Goal: Task Accomplishment & Management: Use online tool/utility

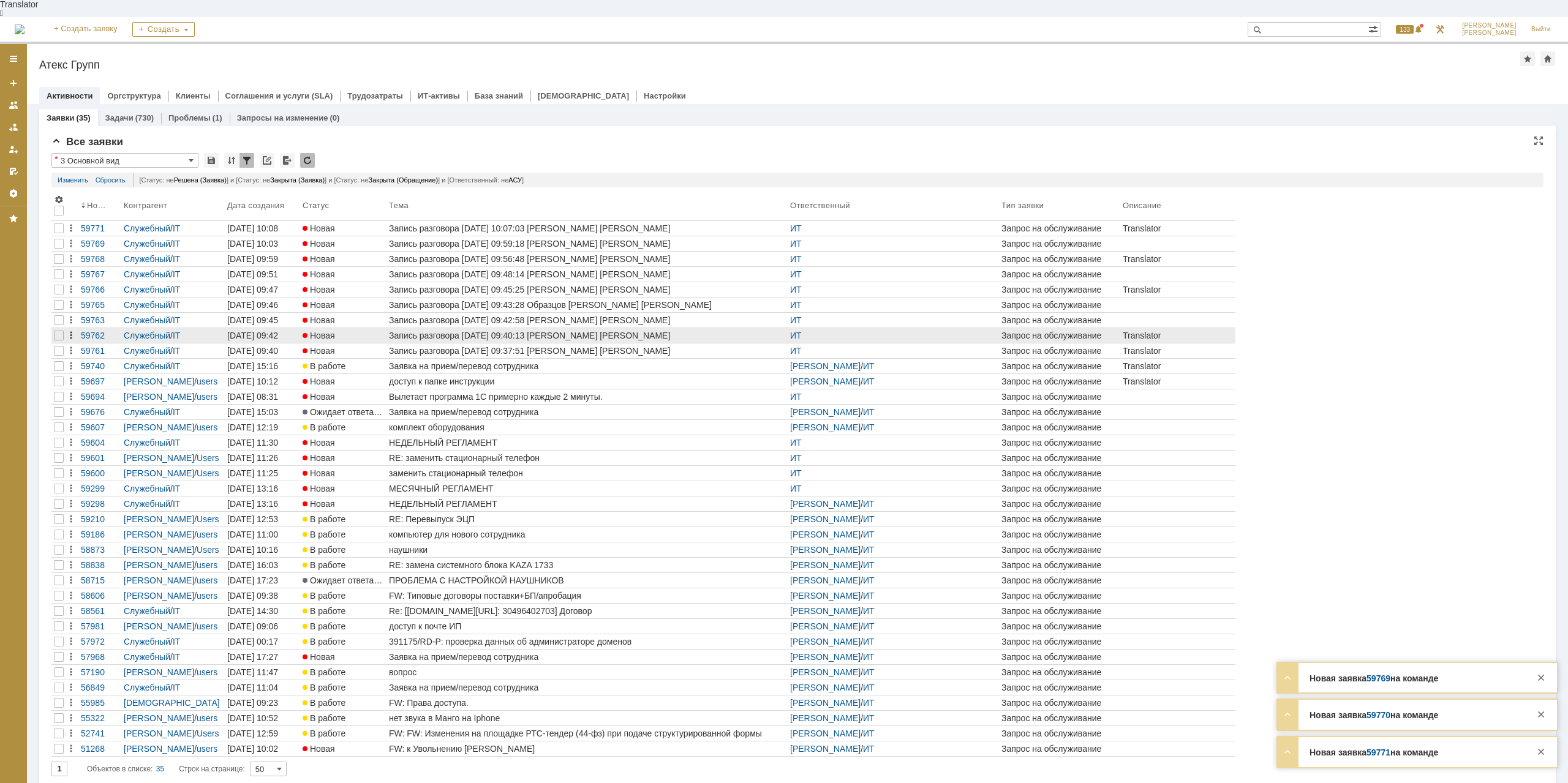
click at [57, 346] on div at bounding box center [59, 351] width 10 height 10
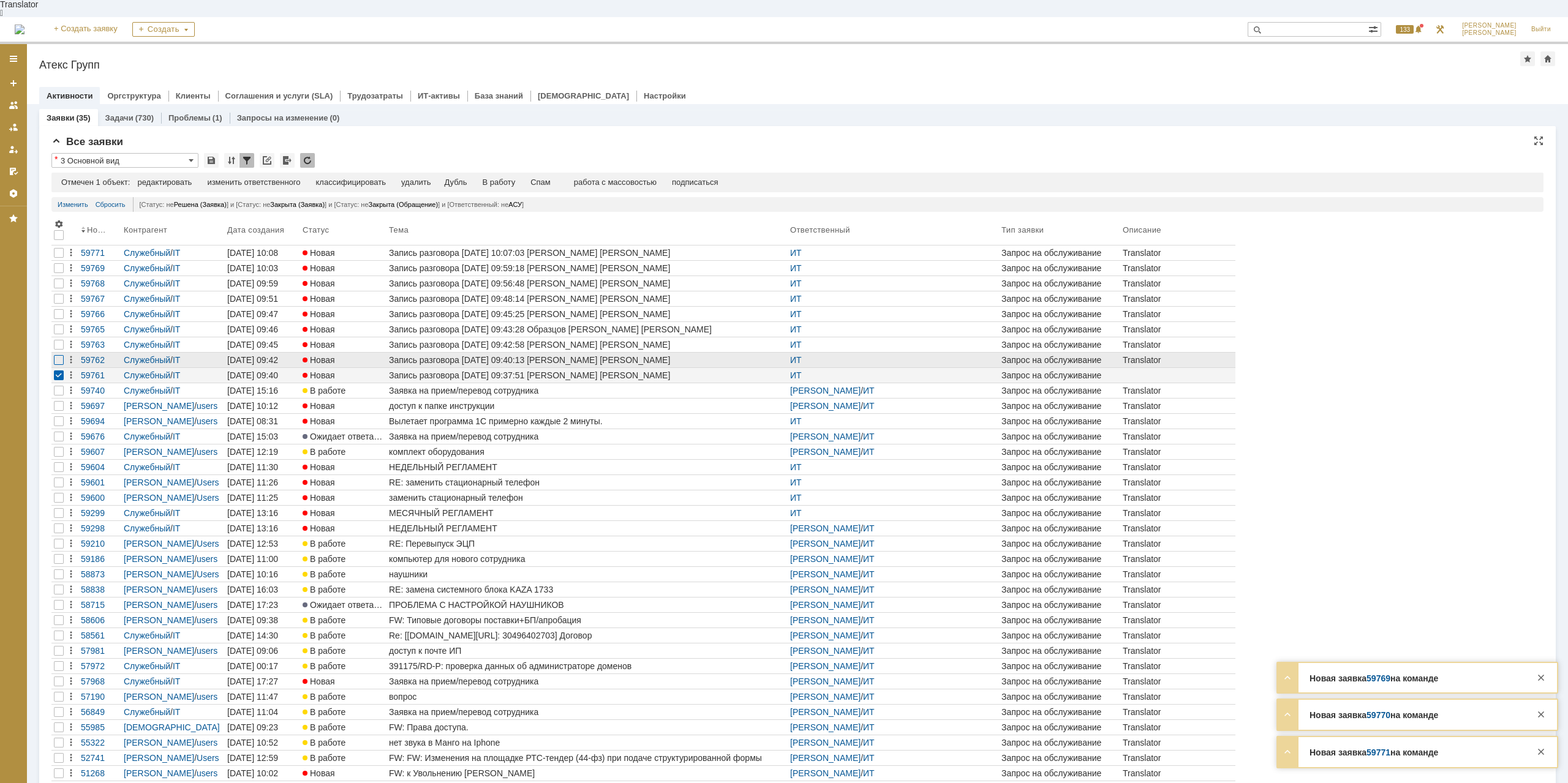
click at [60, 355] on div at bounding box center [59, 359] width 10 height 10
click at [59, 340] on div at bounding box center [59, 345] width 10 height 10
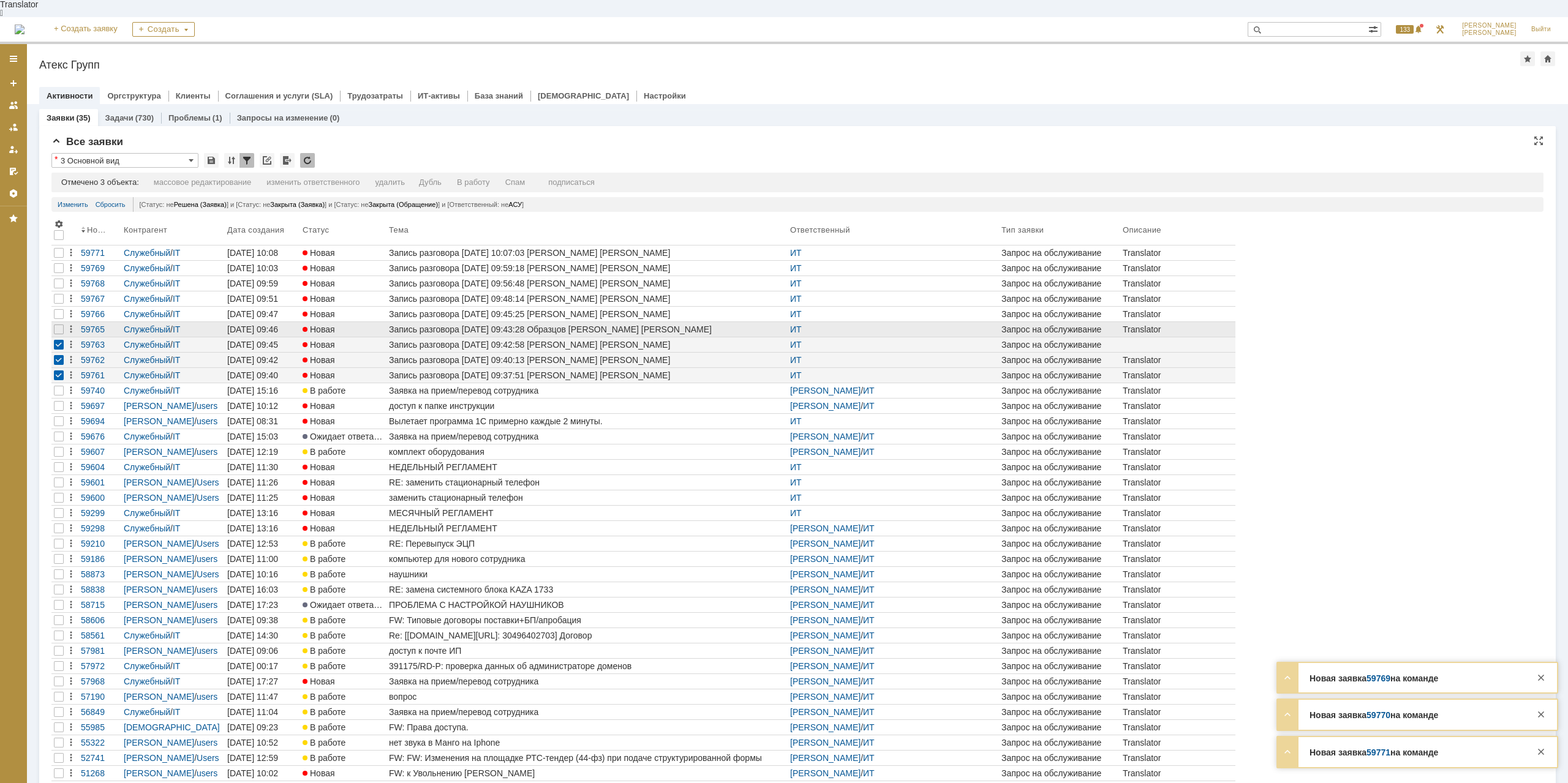
click at [59, 322] on div at bounding box center [59, 330] width 15 height 15
click at [61, 309] on div at bounding box center [59, 314] width 10 height 10
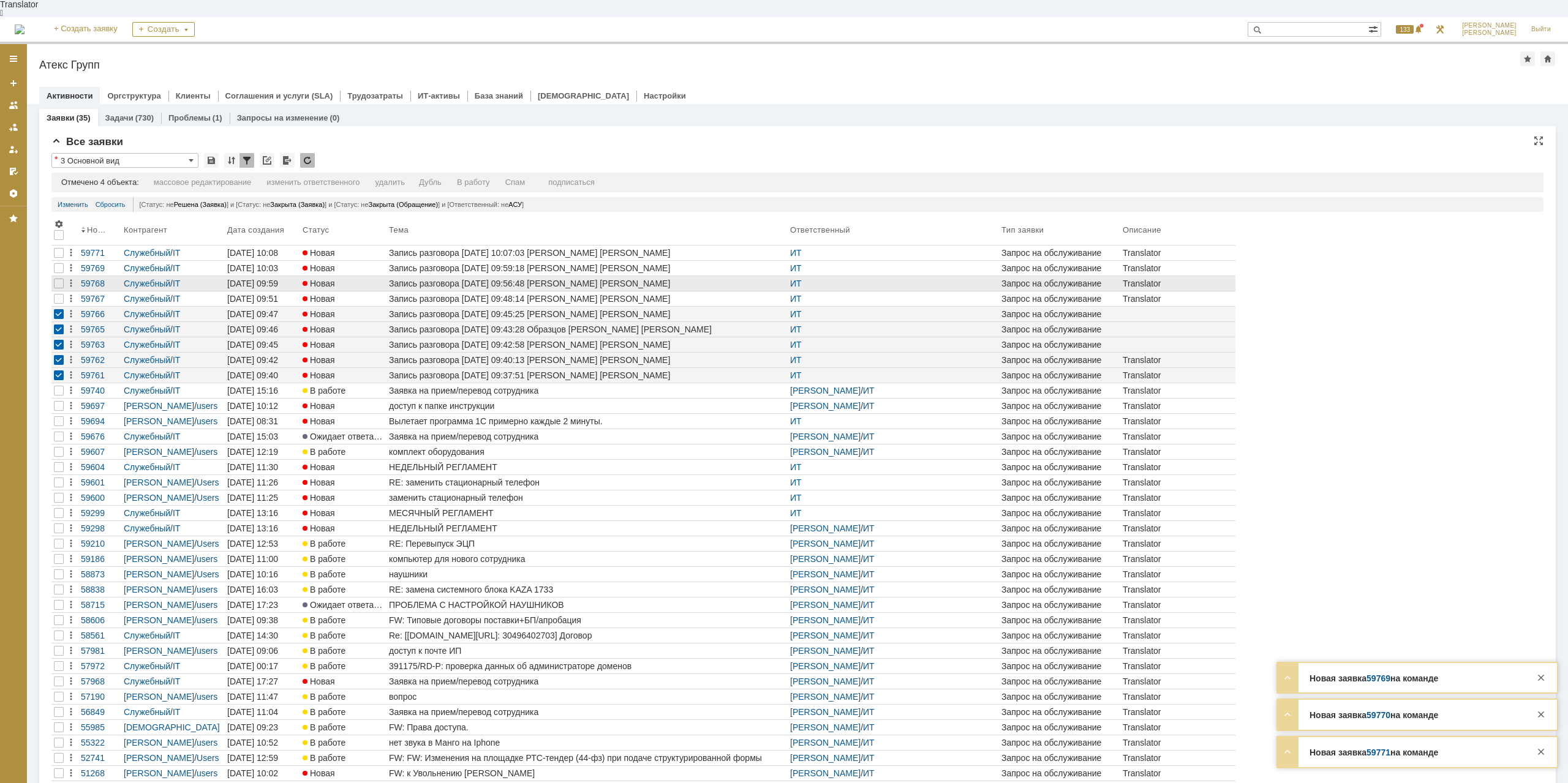
click at [63, 276] on td at bounding box center [59, 283] width 15 height 15
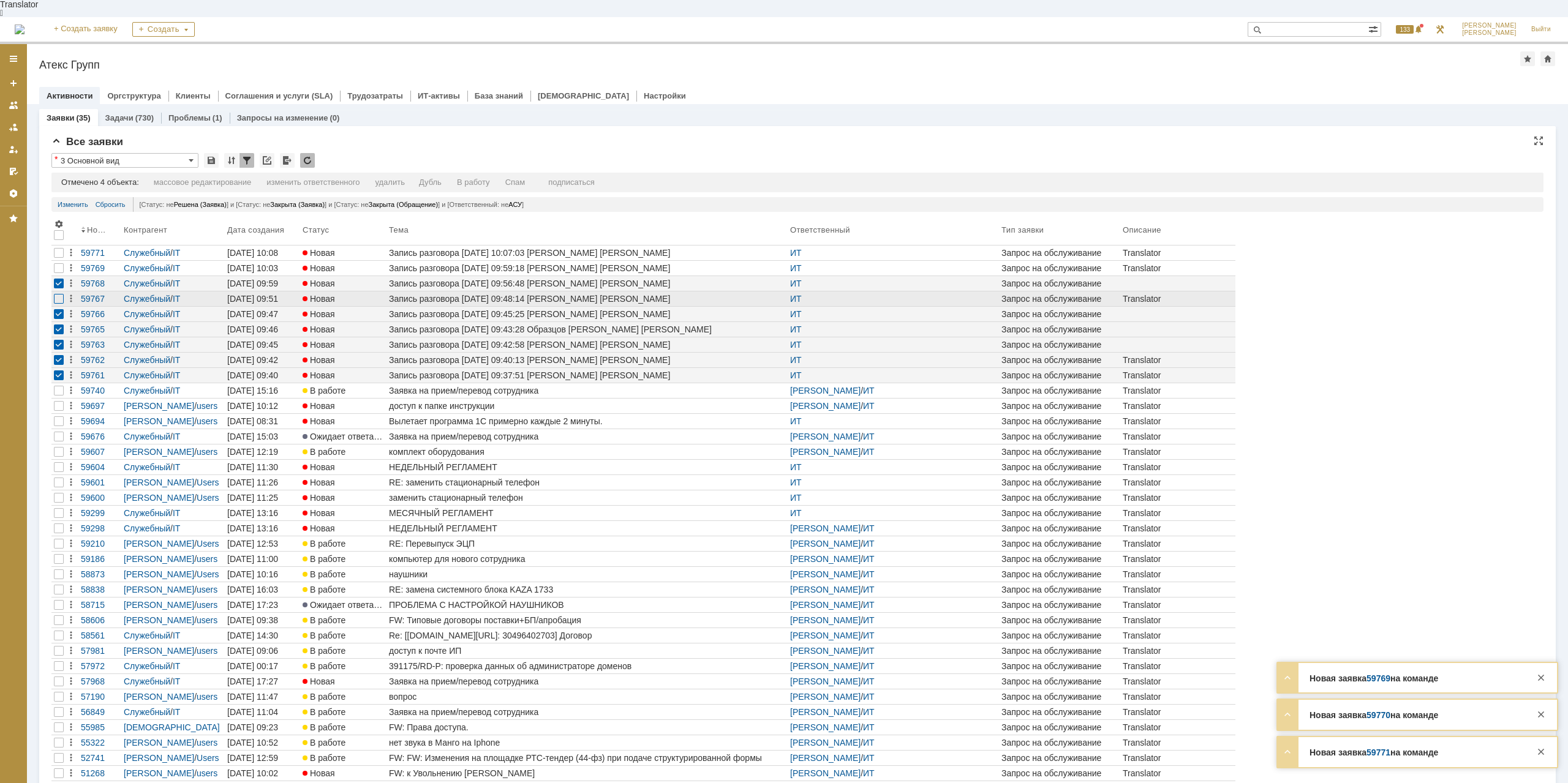
click at [58, 294] on div at bounding box center [59, 299] width 10 height 10
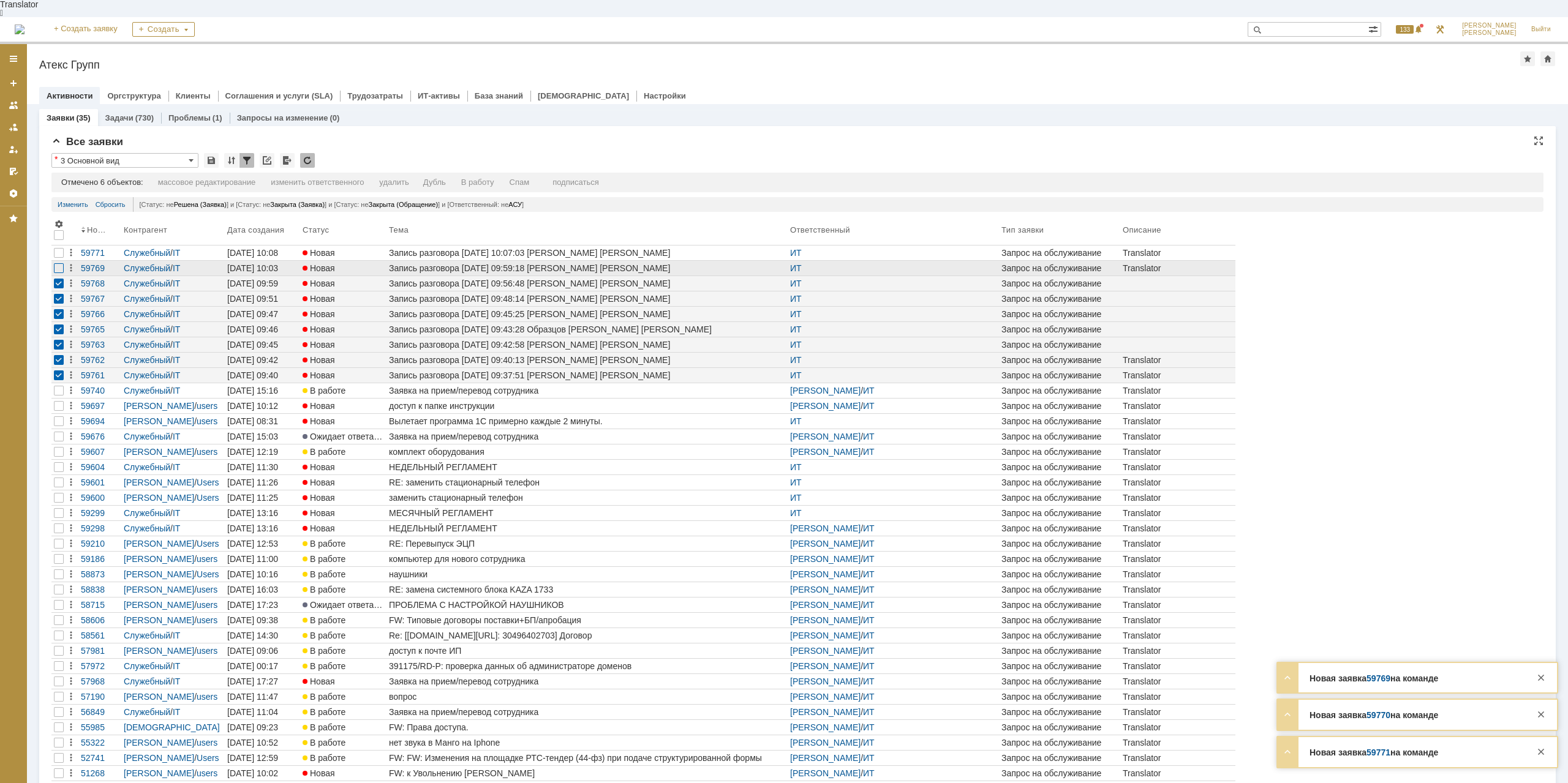
click at [58, 263] on div at bounding box center [59, 268] width 10 height 10
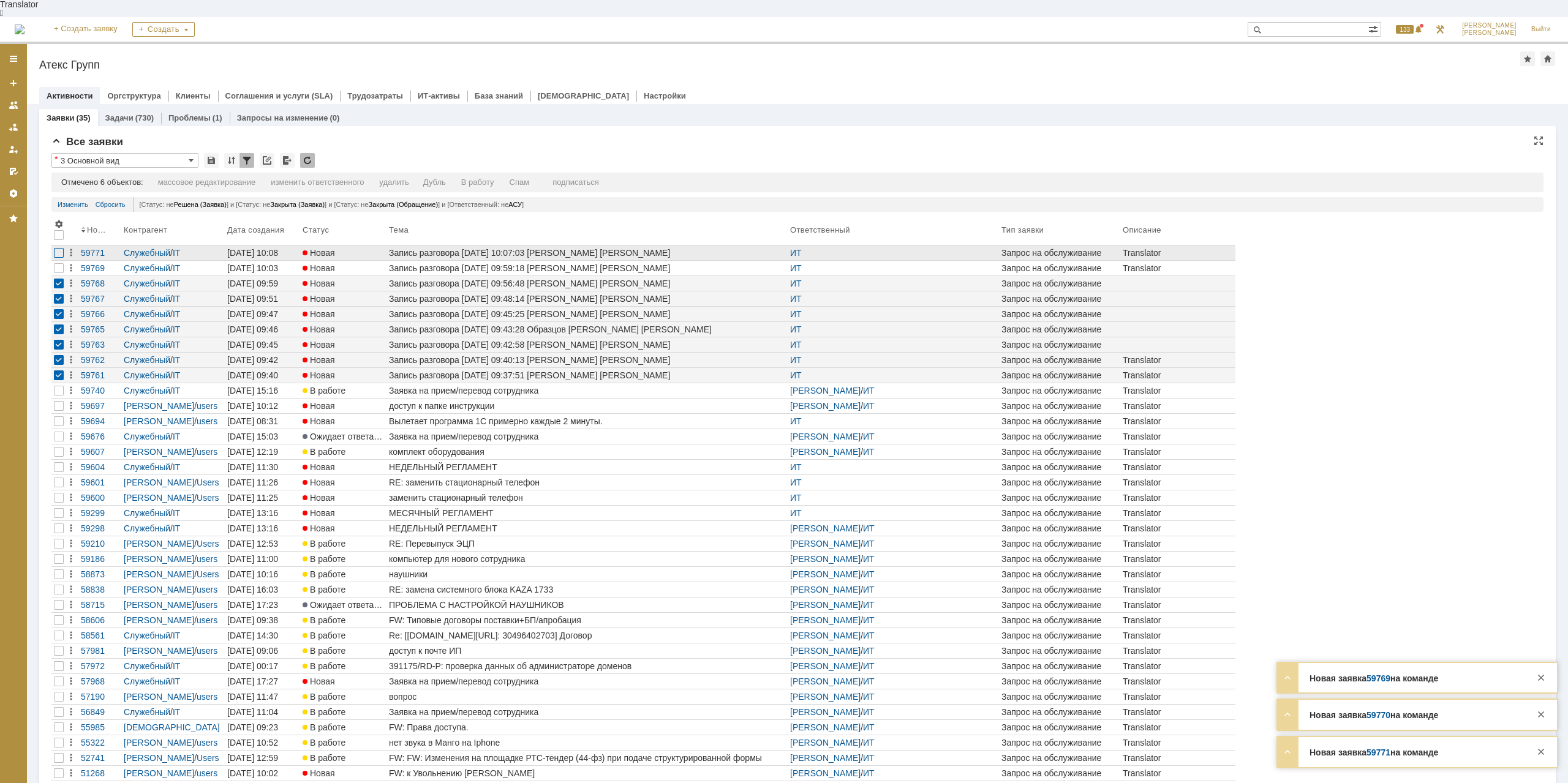
click at [58, 248] on div at bounding box center [59, 253] width 10 height 10
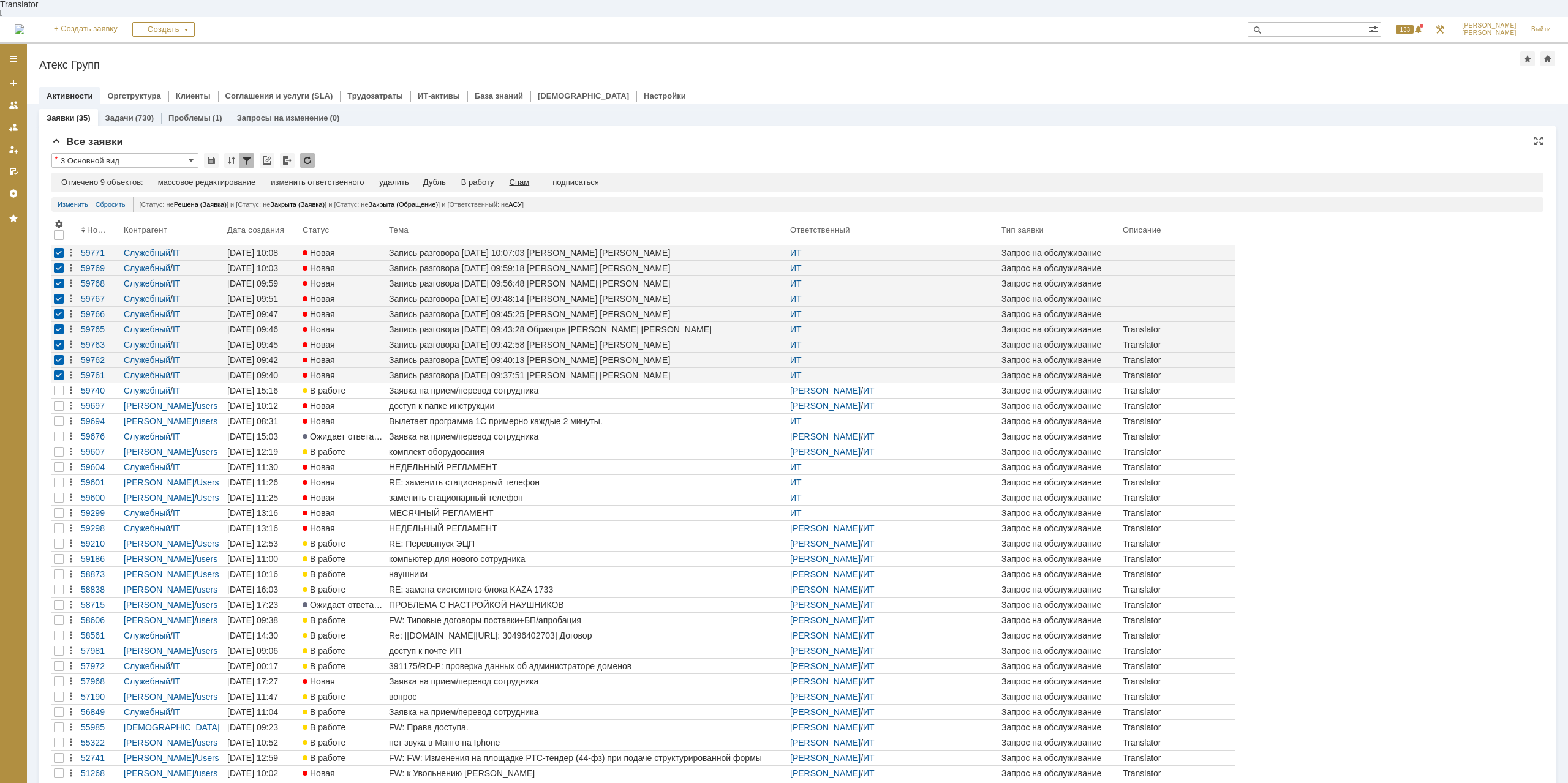
click at [530, 178] on div "Спам" at bounding box center [520, 182] width 20 height 10
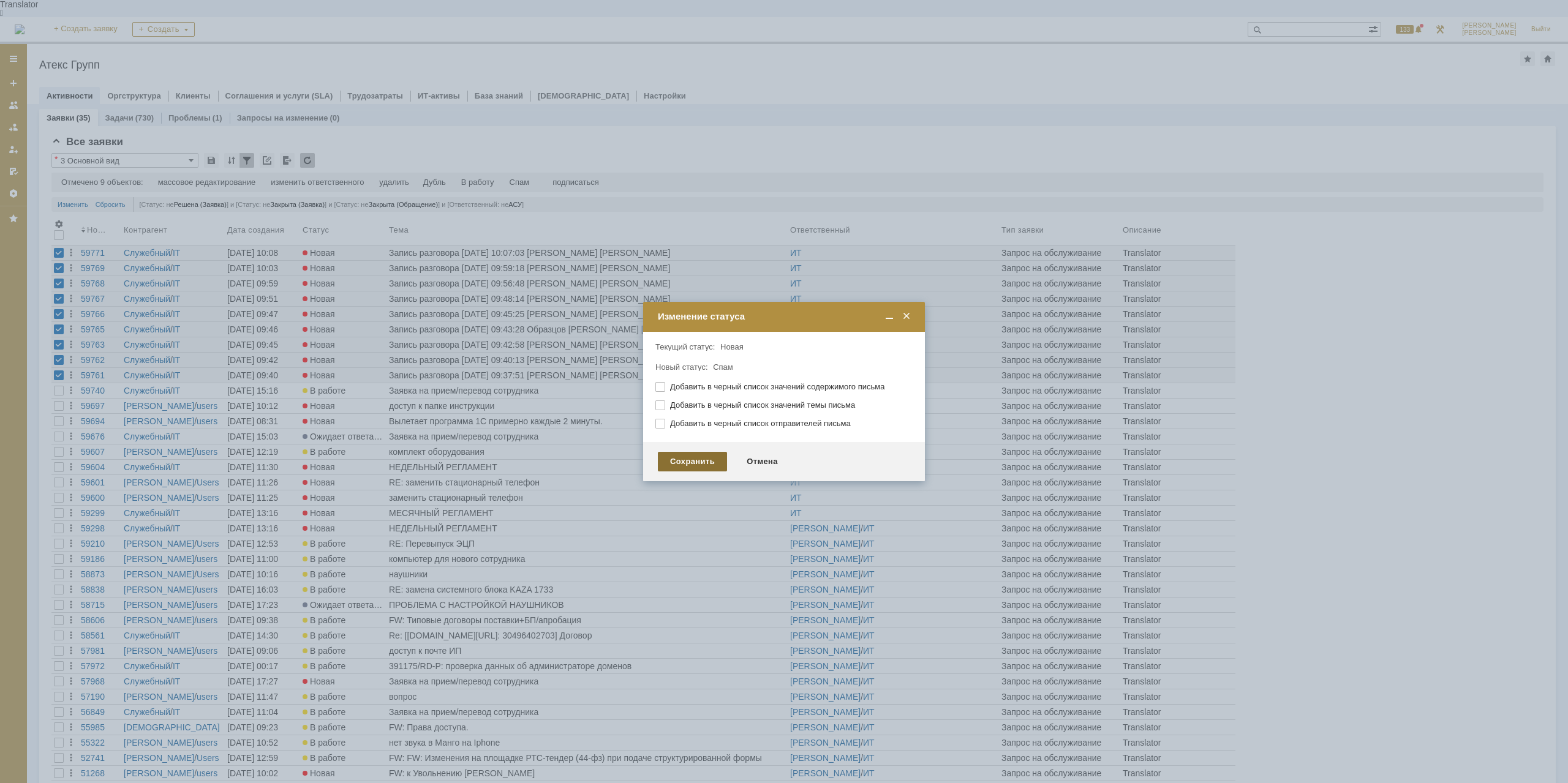
click at [702, 460] on div "Сохранить" at bounding box center [693, 462] width 69 height 20
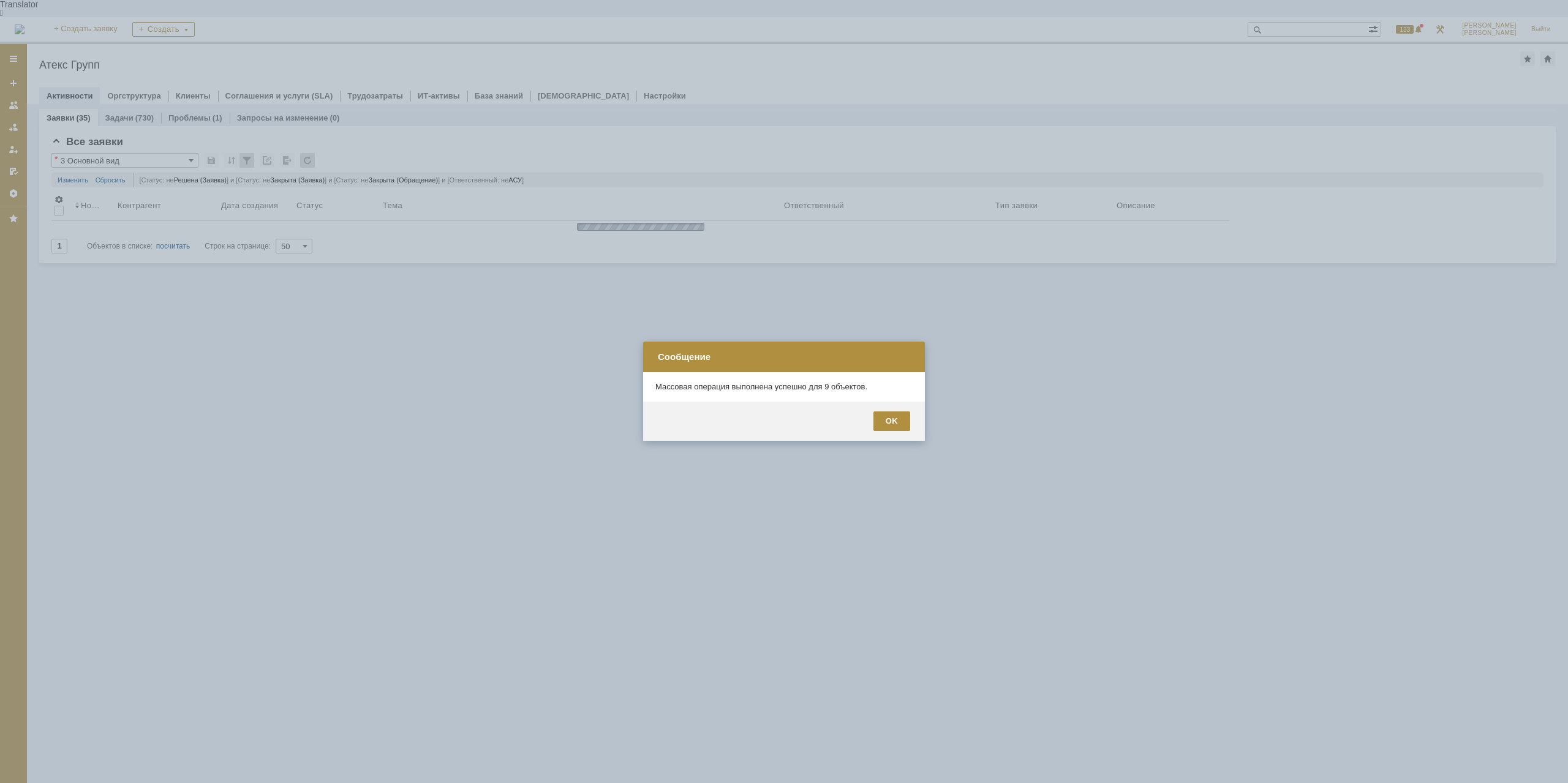
click at [895, 426] on div "OK" at bounding box center [892, 421] width 37 height 20
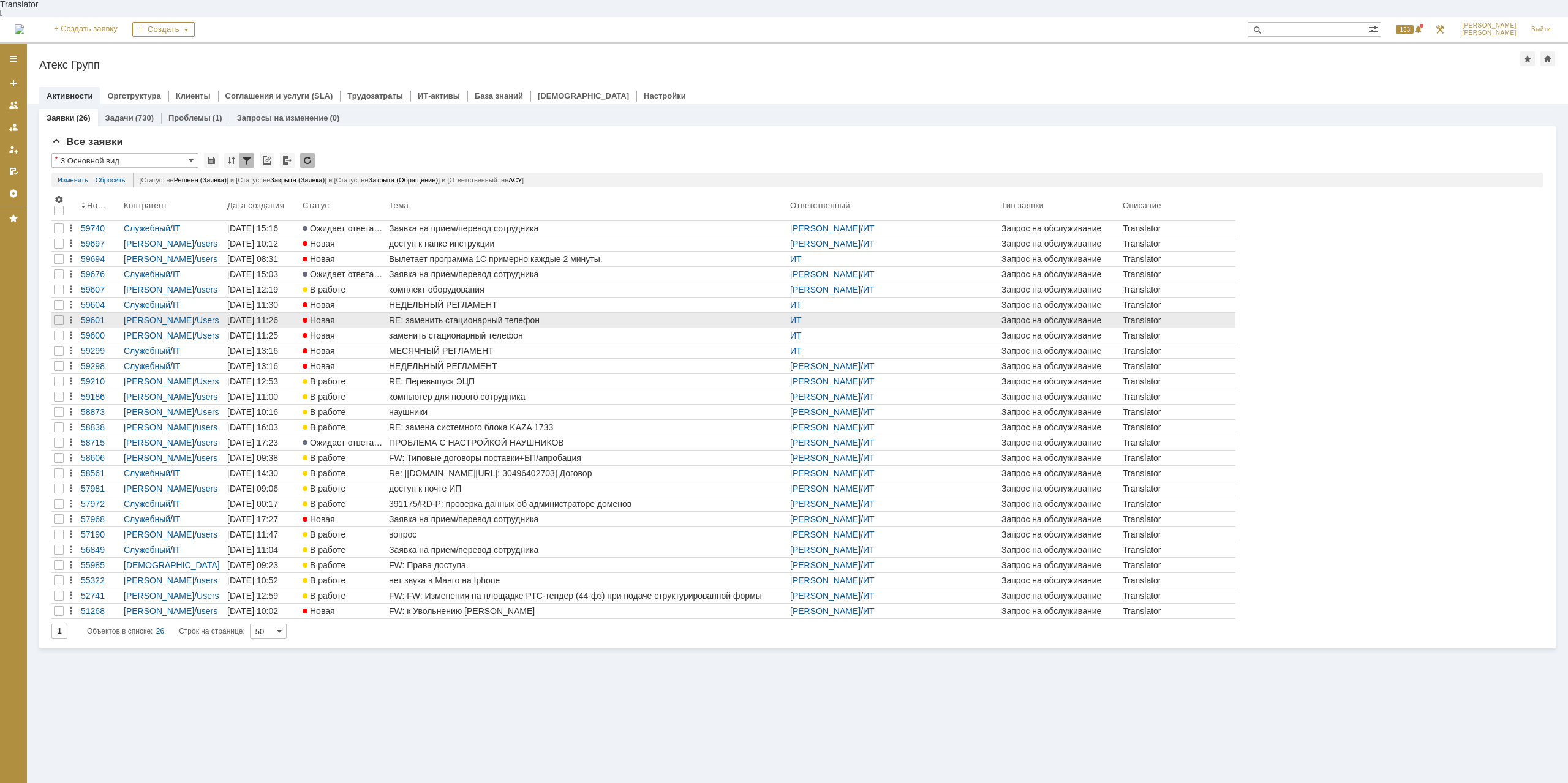
click at [476, 313] on td "RE: заменить стационарный телефон" at bounding box center [586, 320] width 401 height 15
click at [476, 313] on link "RE: заменить стационарный телефон" at bounding box center [586, 320] width 401 height 15
